Goal: Navigation & Orientation: Find specific page/section

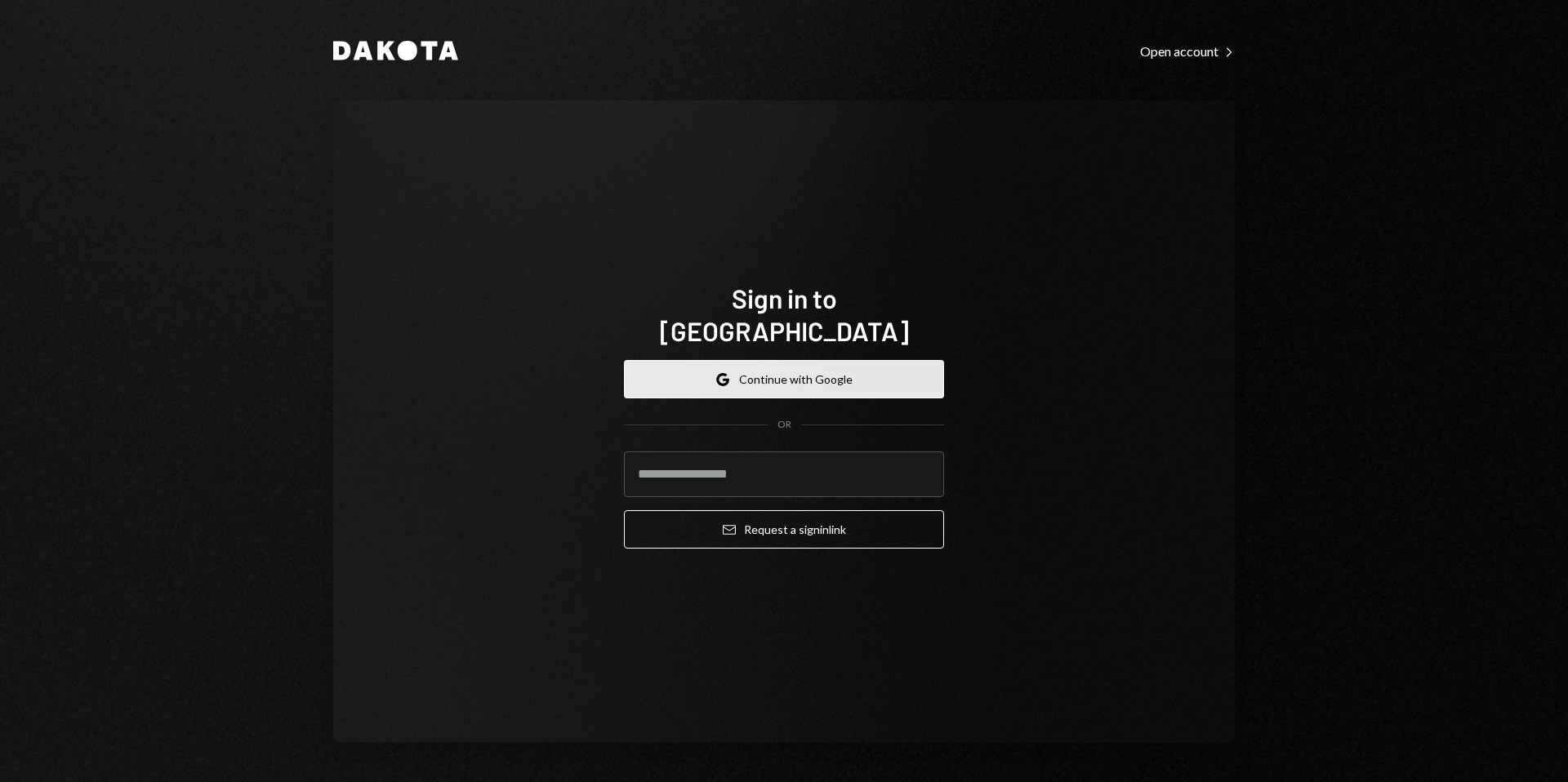
click at [705, 364] on button "Google Continue with Google" at bounding box center [784, 379] width 320 height 38
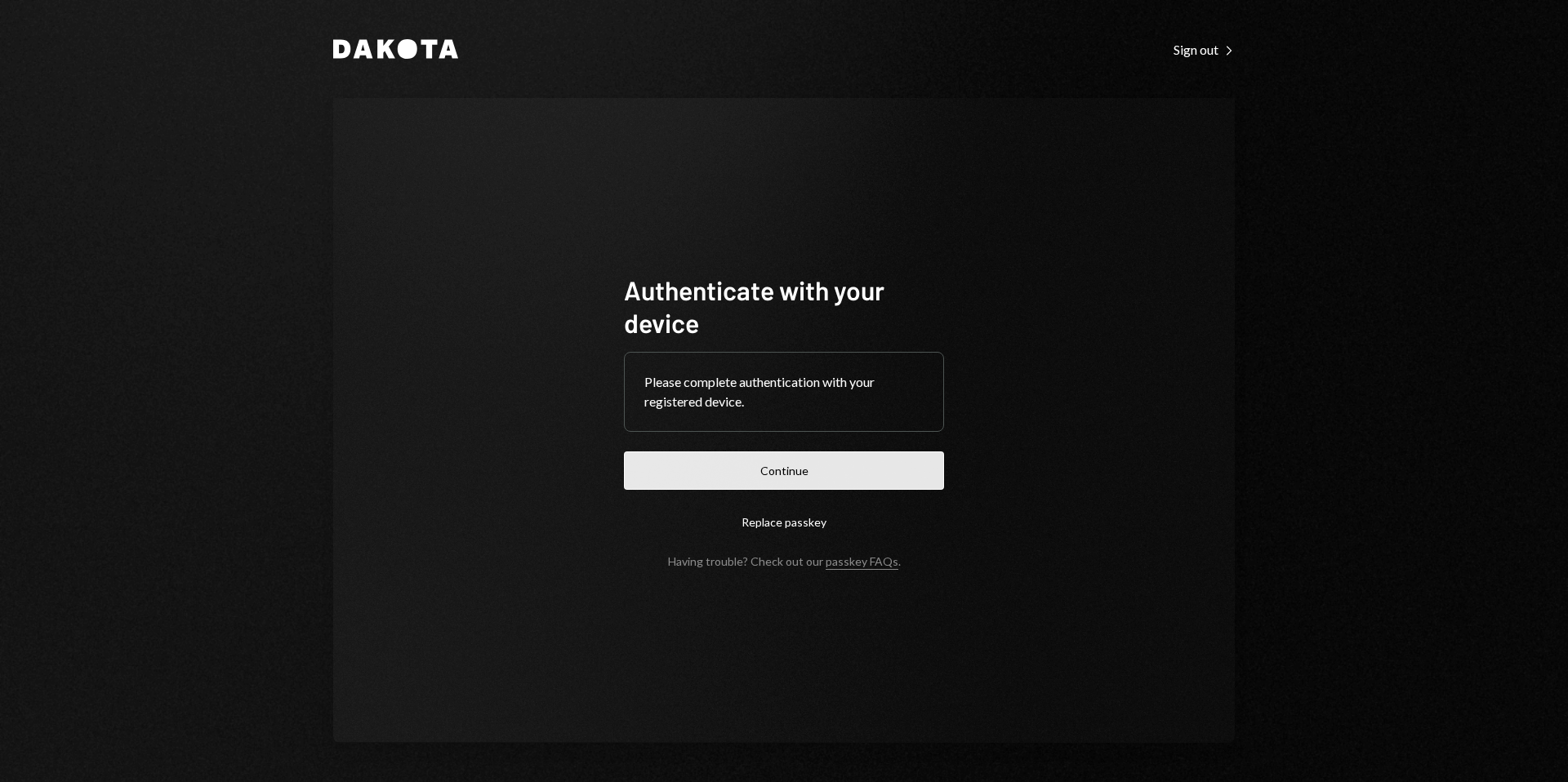
click at [788, 480] on button "Continue" at bounding box center [784, 470] width 320 height 38
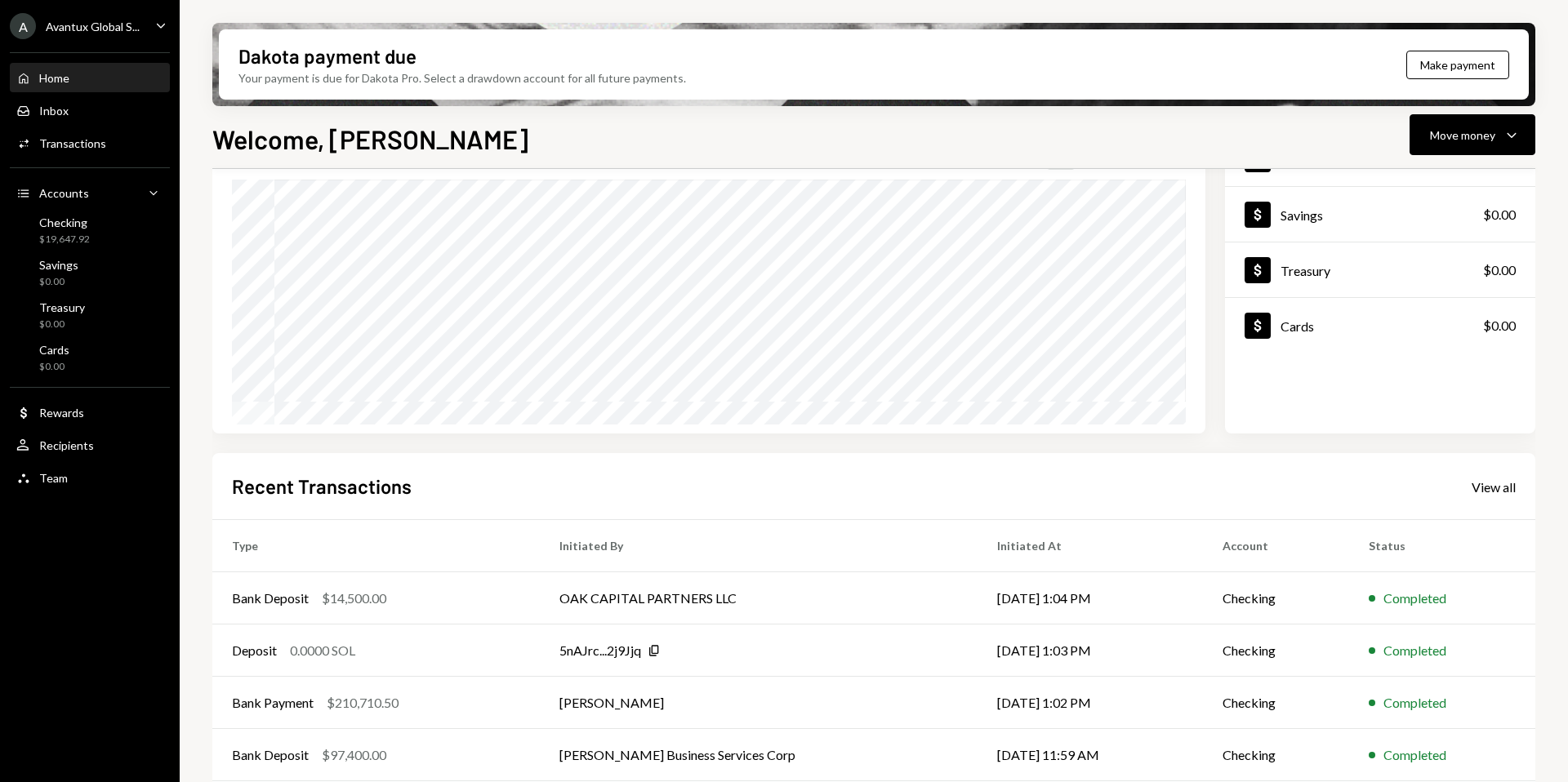
scroll to position [202, 0]
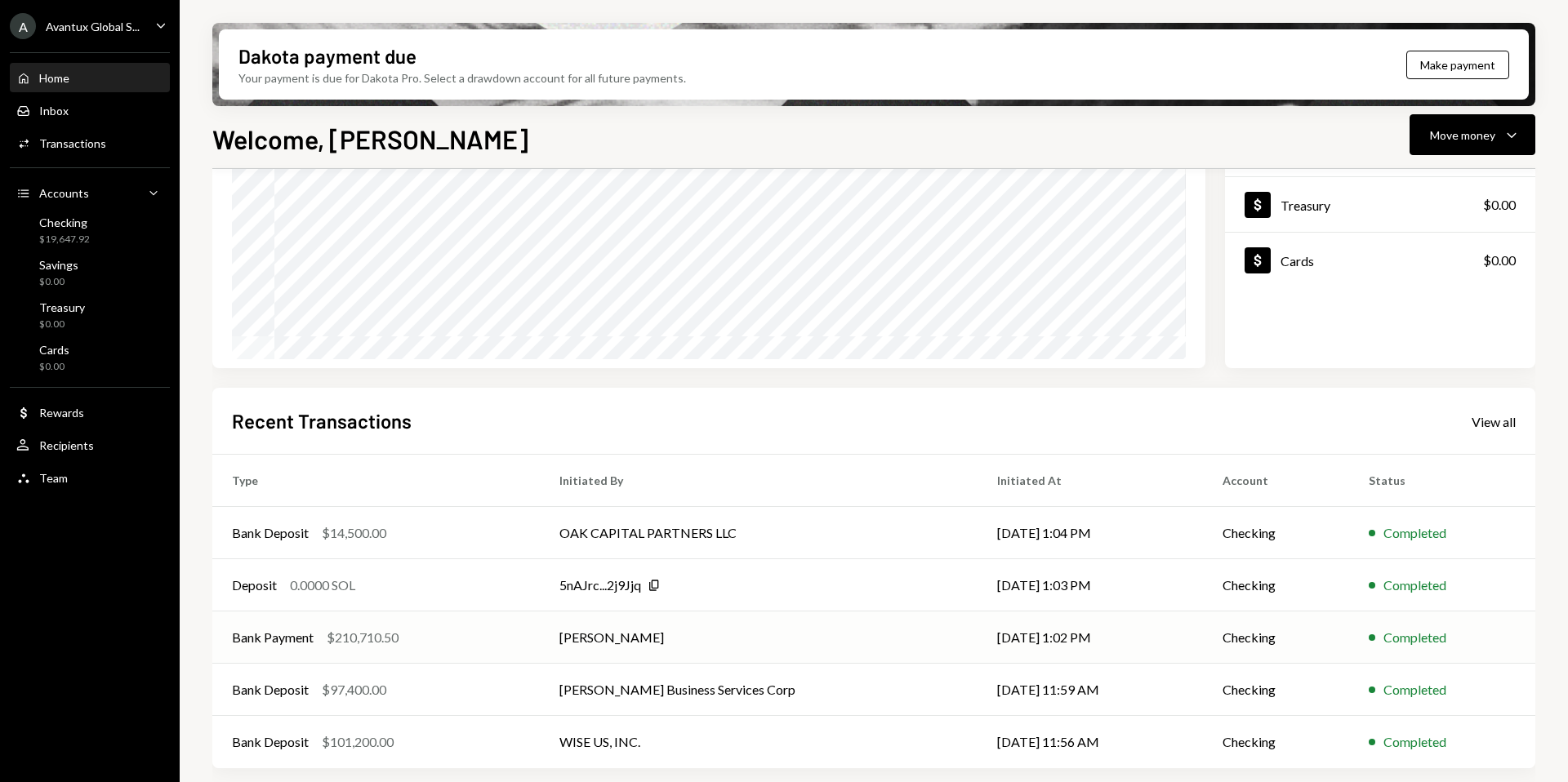
click at [564, 630] on td "[PERSON_NAME]" at bounding box center [758, 638] width 437 height 52
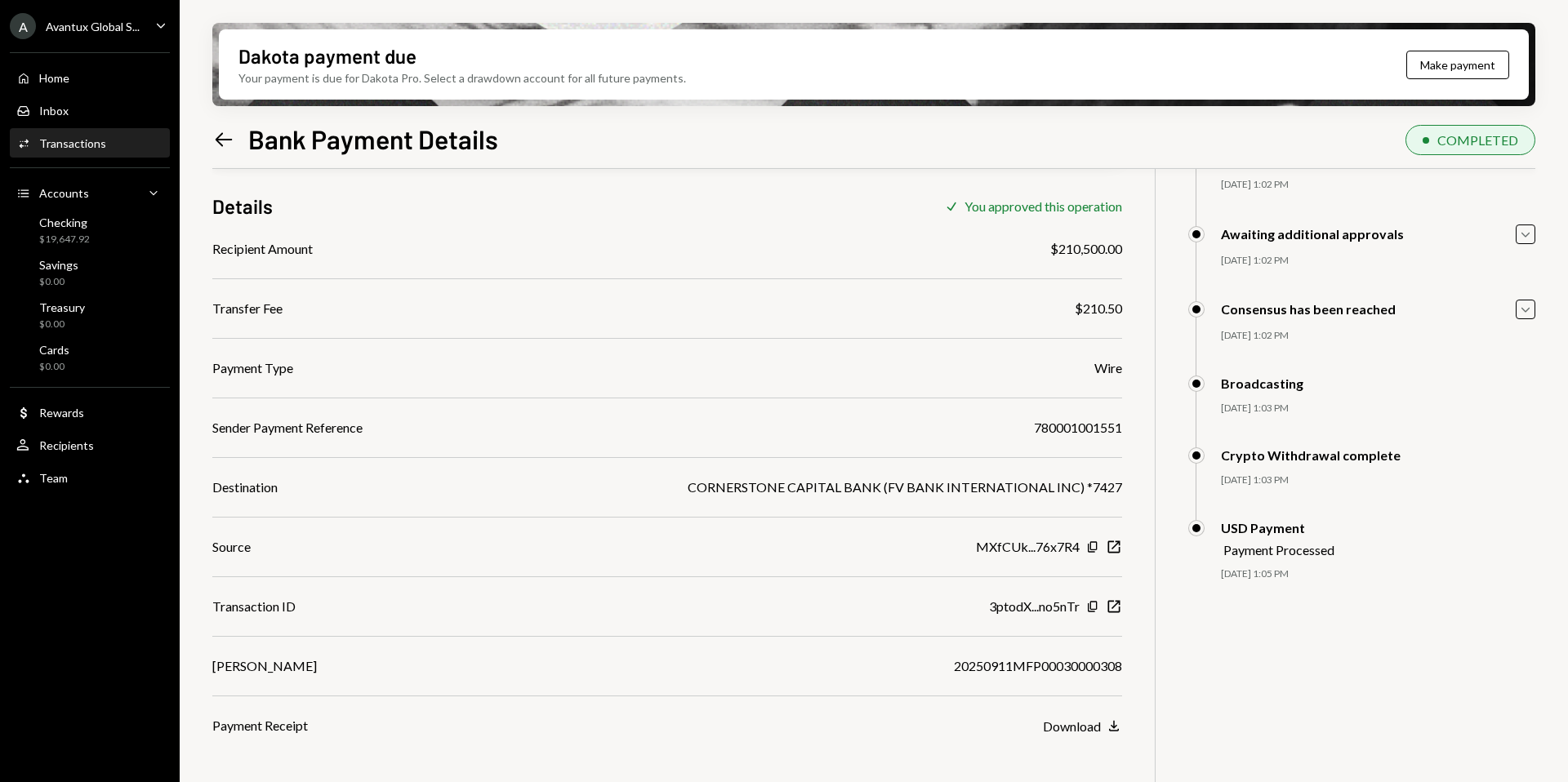
scroll to position [131, 0]
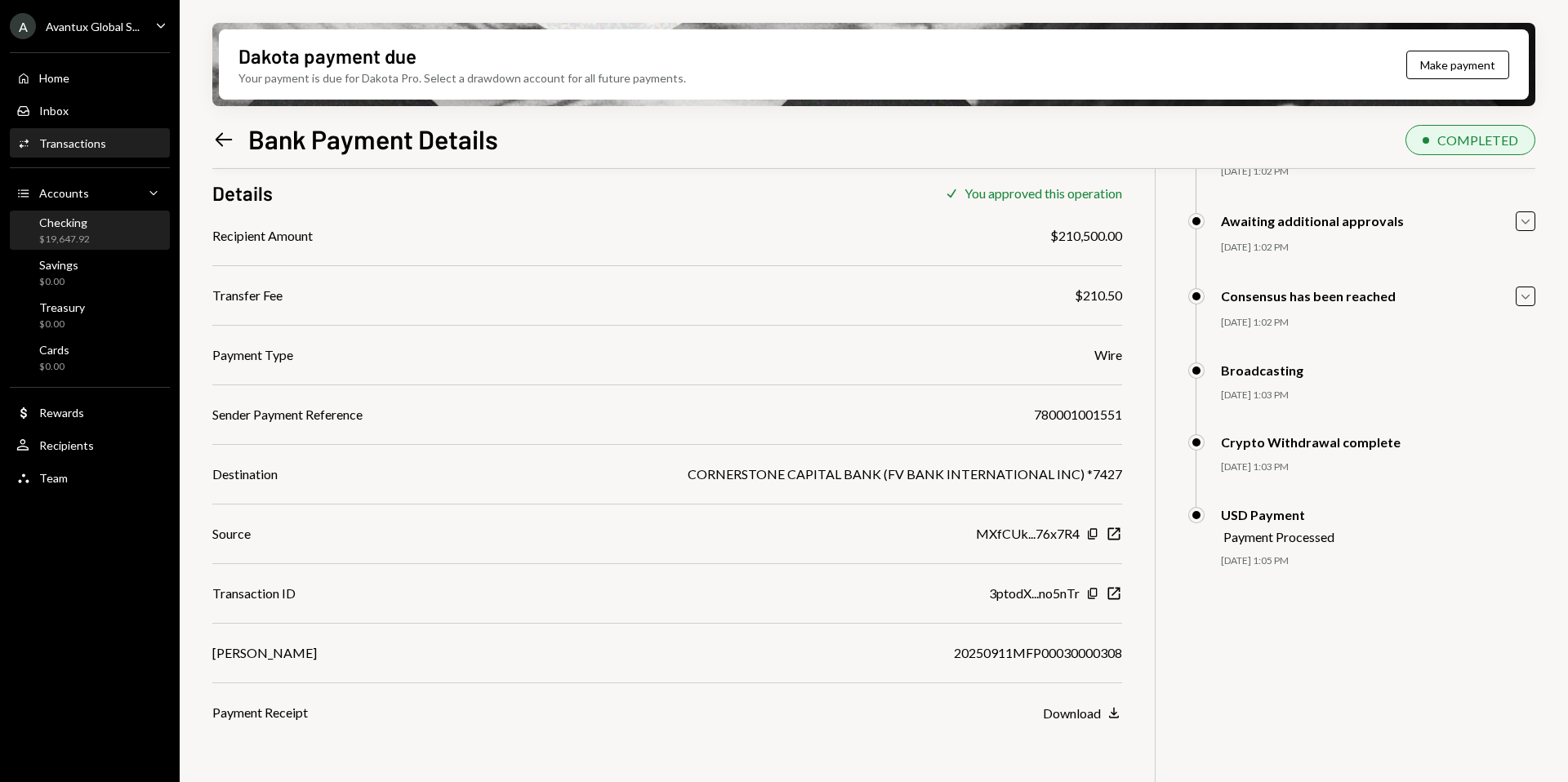
click at [66, 235] on div "$19,647.92" at bounding box center [64, 240] width 50 height 14
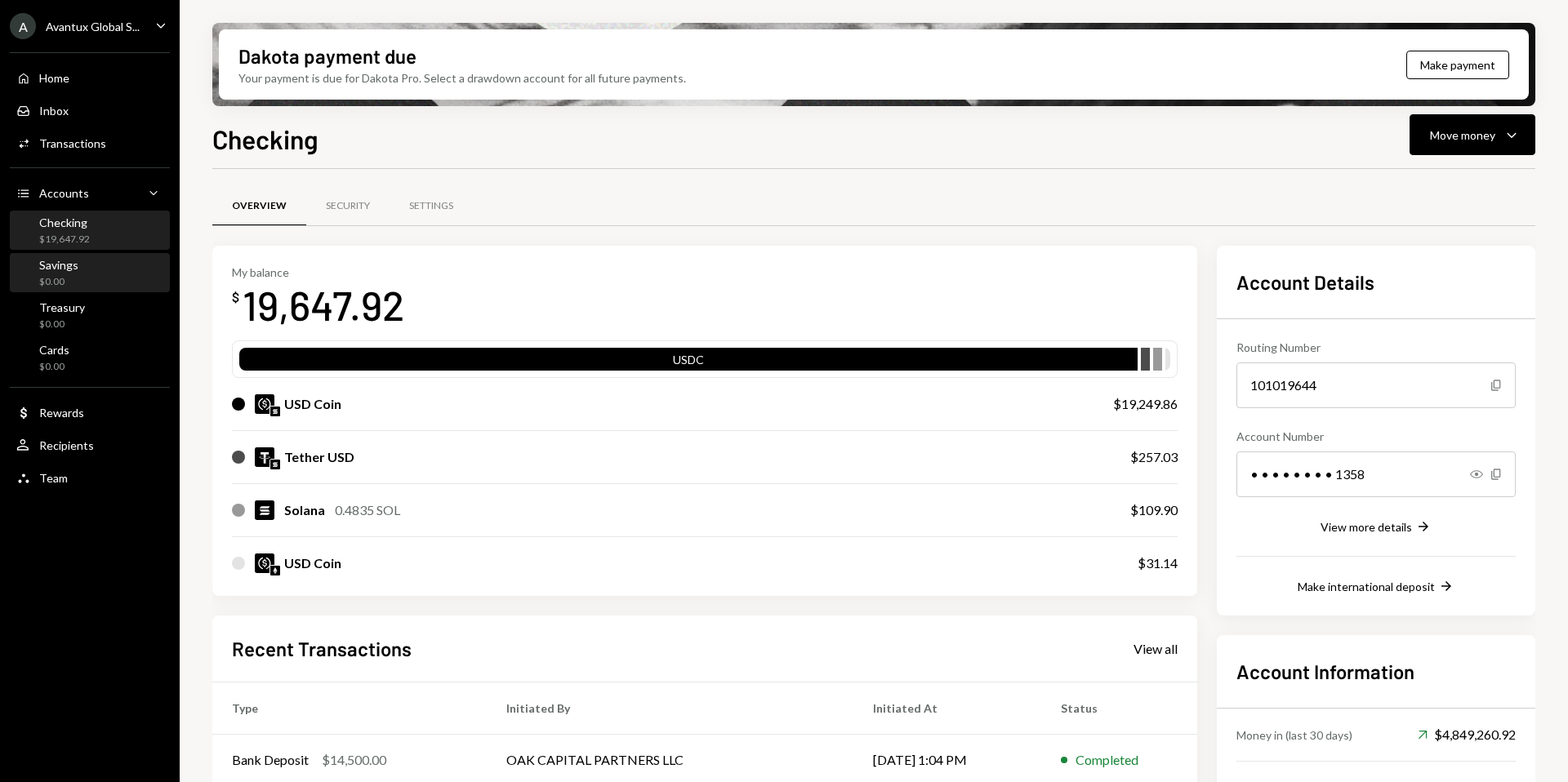
click at [71, 282] on div "$0.00" at bounding box center [58, 282] width 39 height 14
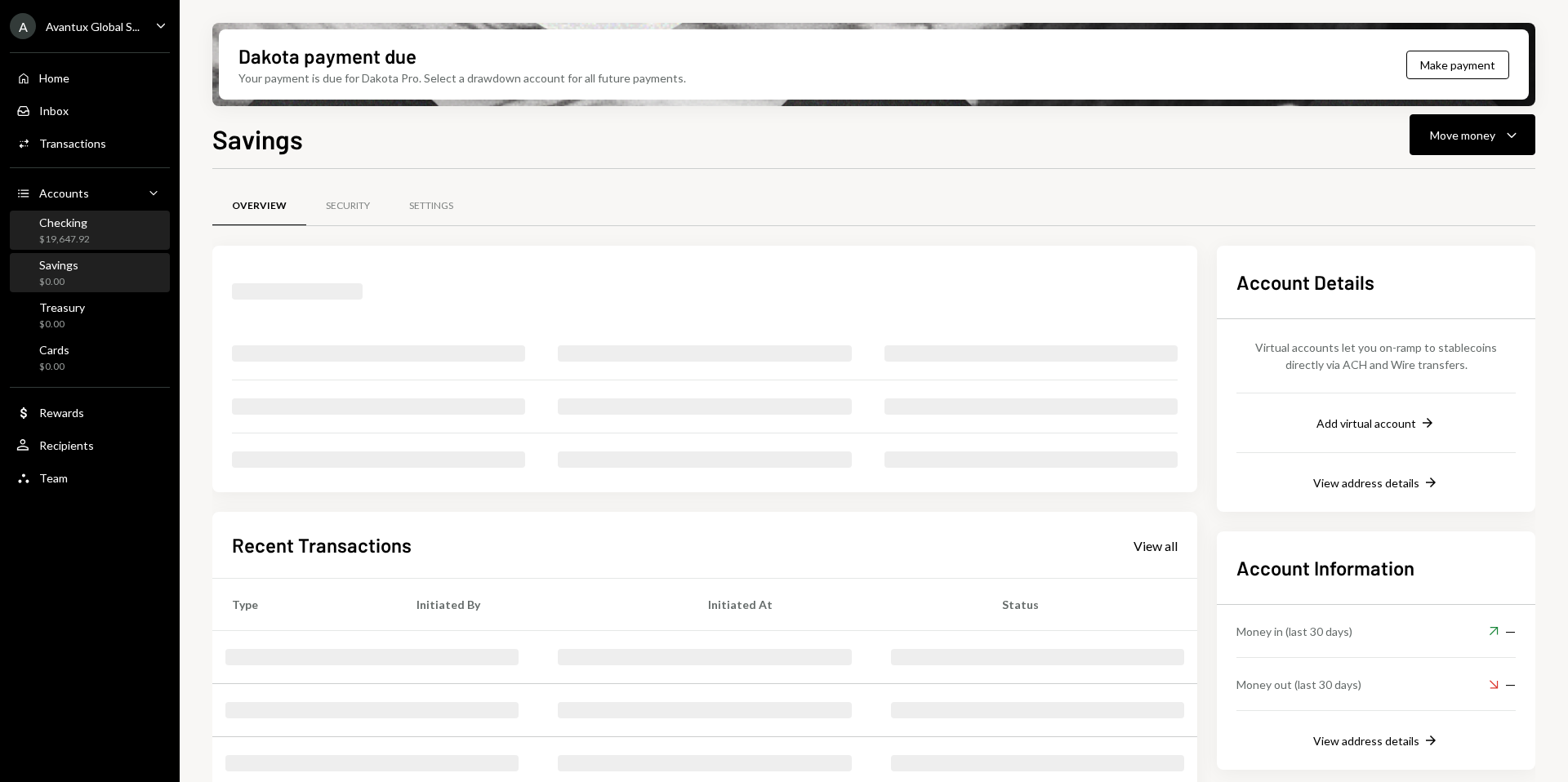
click at [71, 233] on div "$19,647.92" at bounding box center [64, 240] width 50 height 14
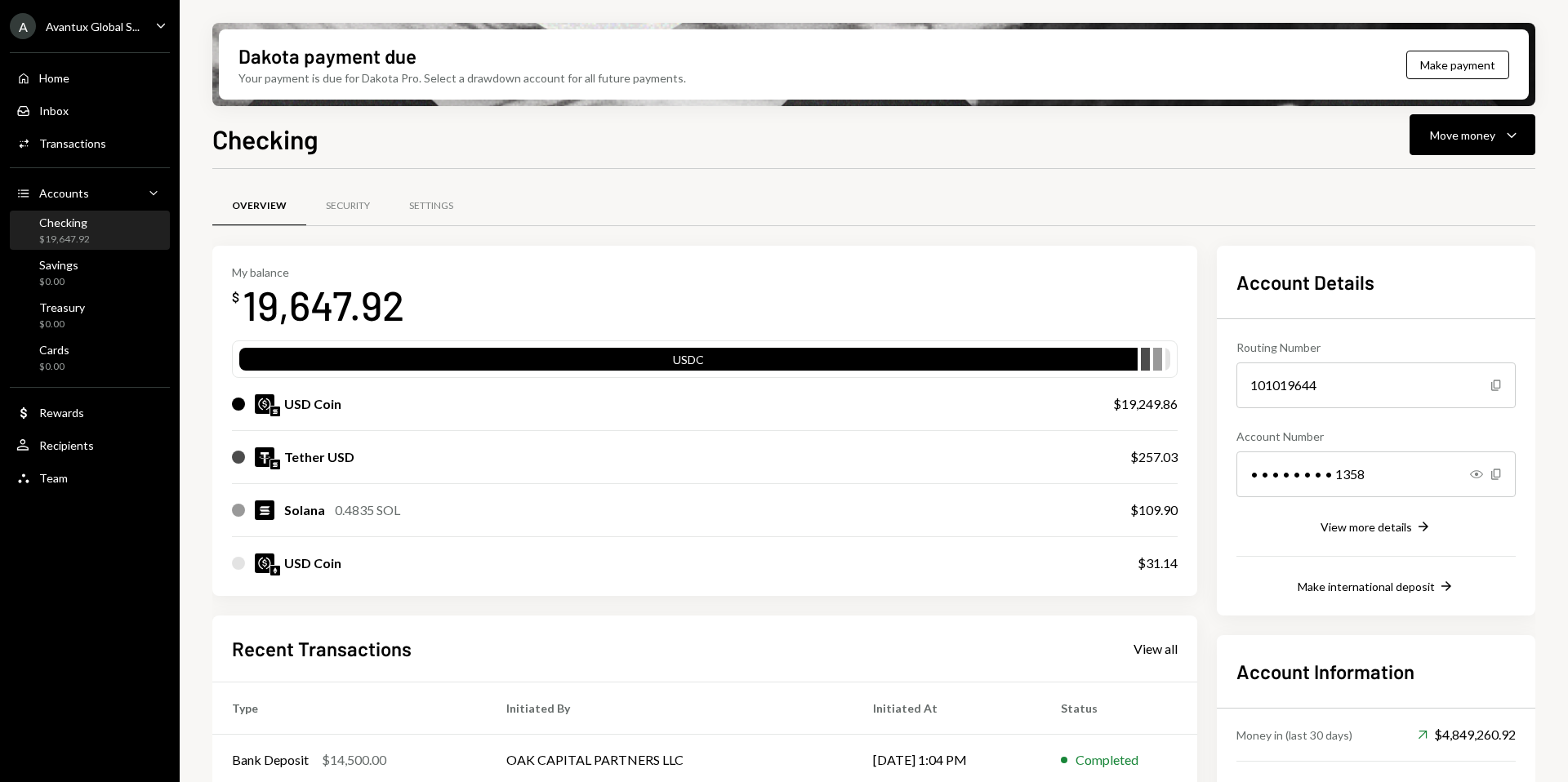
click at [88, 34] on div "A Avantux Global S..." at bounding box center [75, 26] width 130 height 26
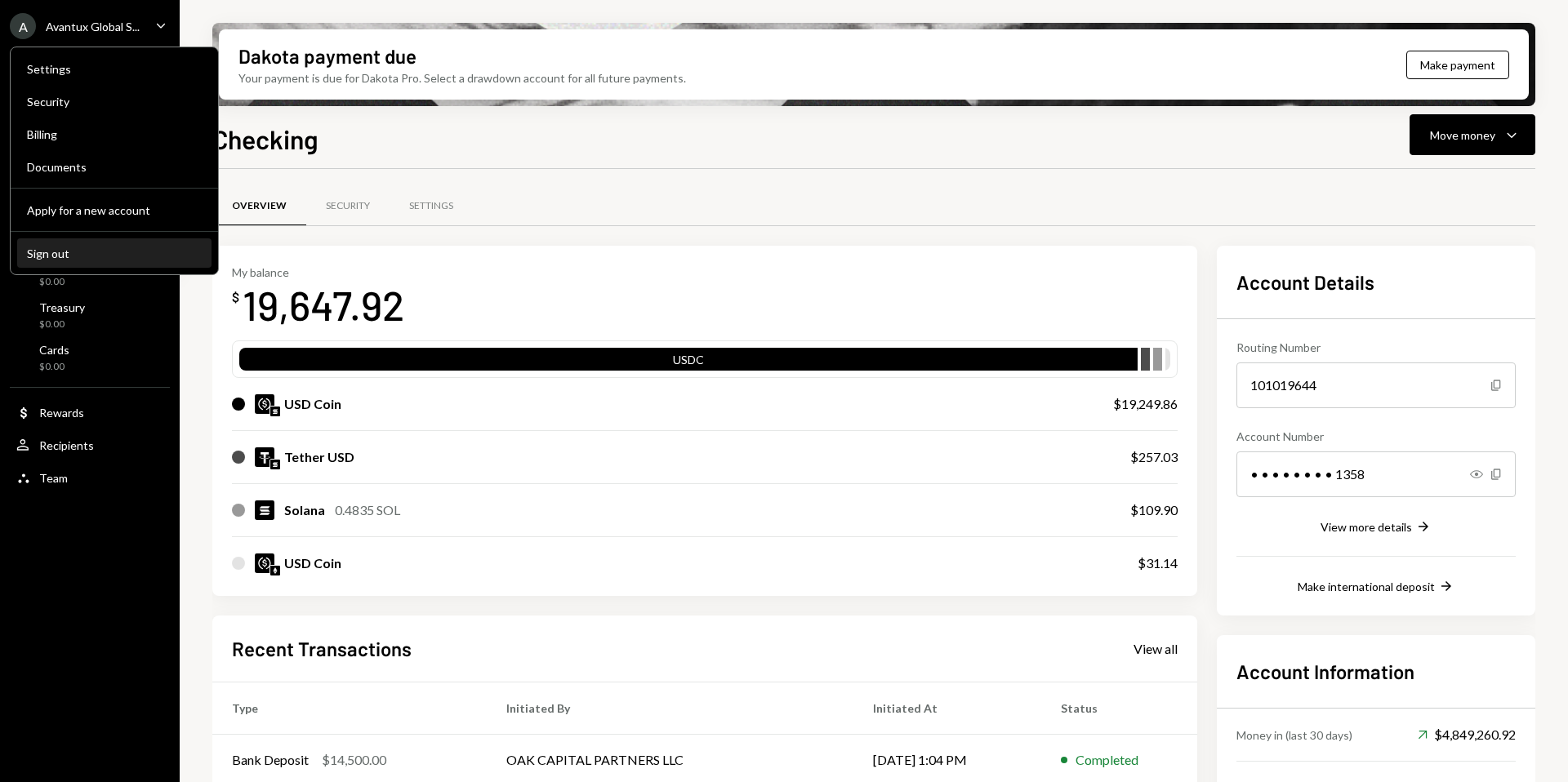
click at [35, 251] on div "Sign out" at bounding box center [114, 253] width 174 height 14
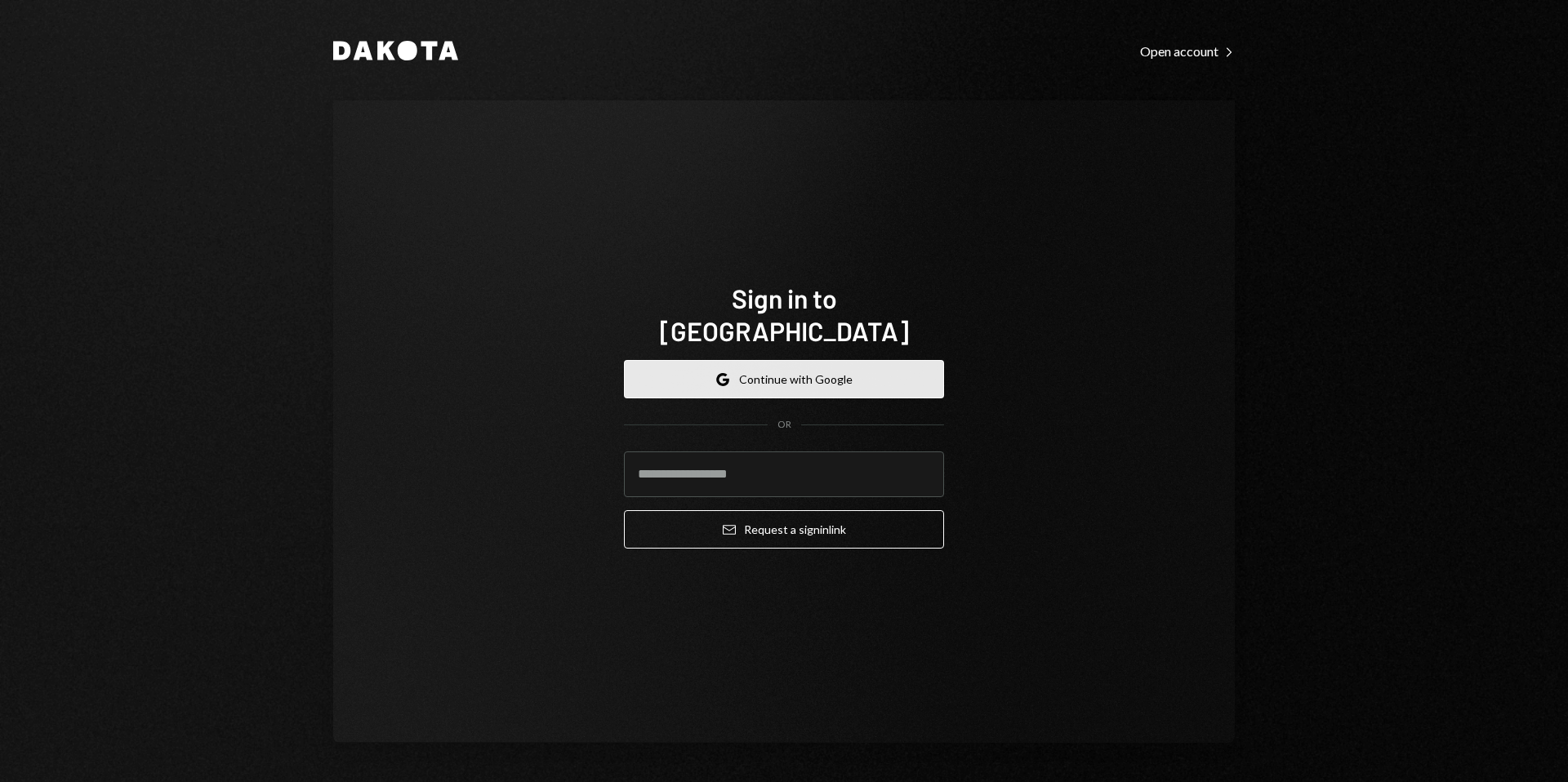
click at [830, 363] on button "Google Continue with Google" at bounding box center [784, 379] width 320 height 38
